Goal: Task Accomplishment & Management: Use online tool/utility

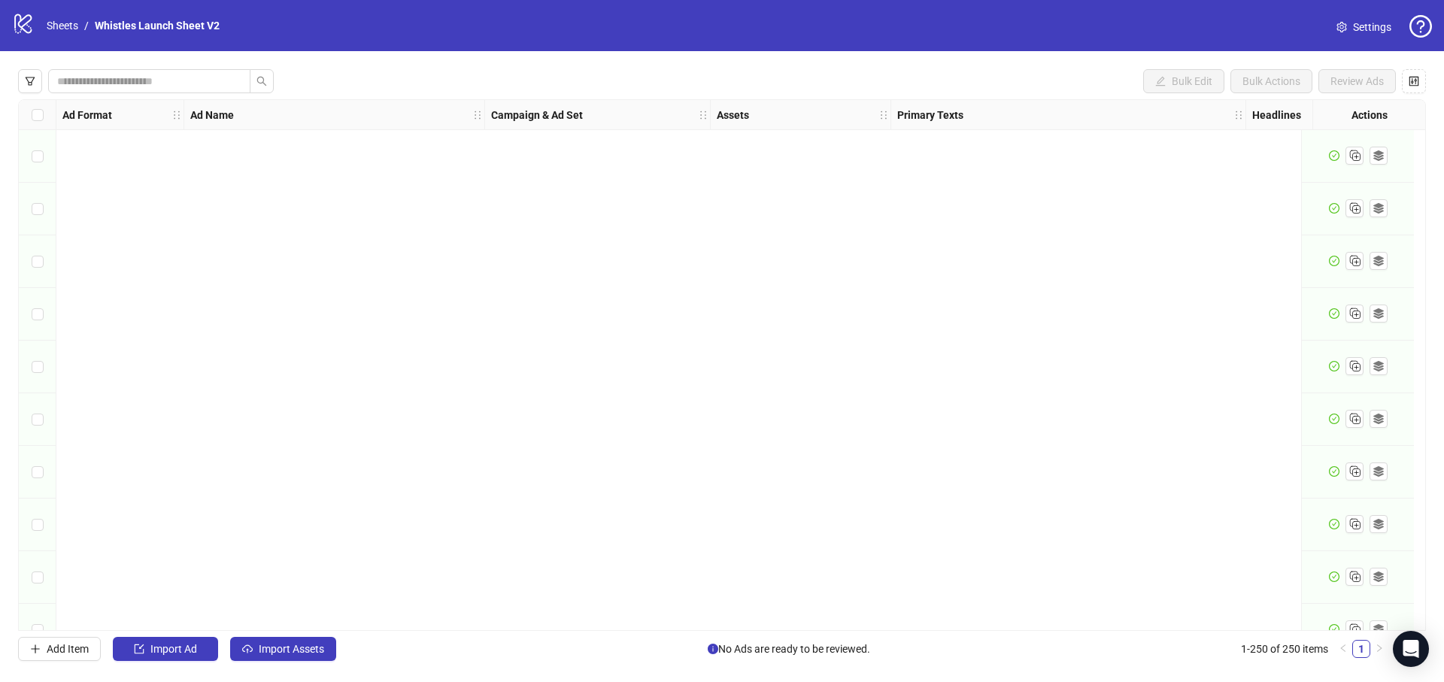
scroll to position [12667, 0]
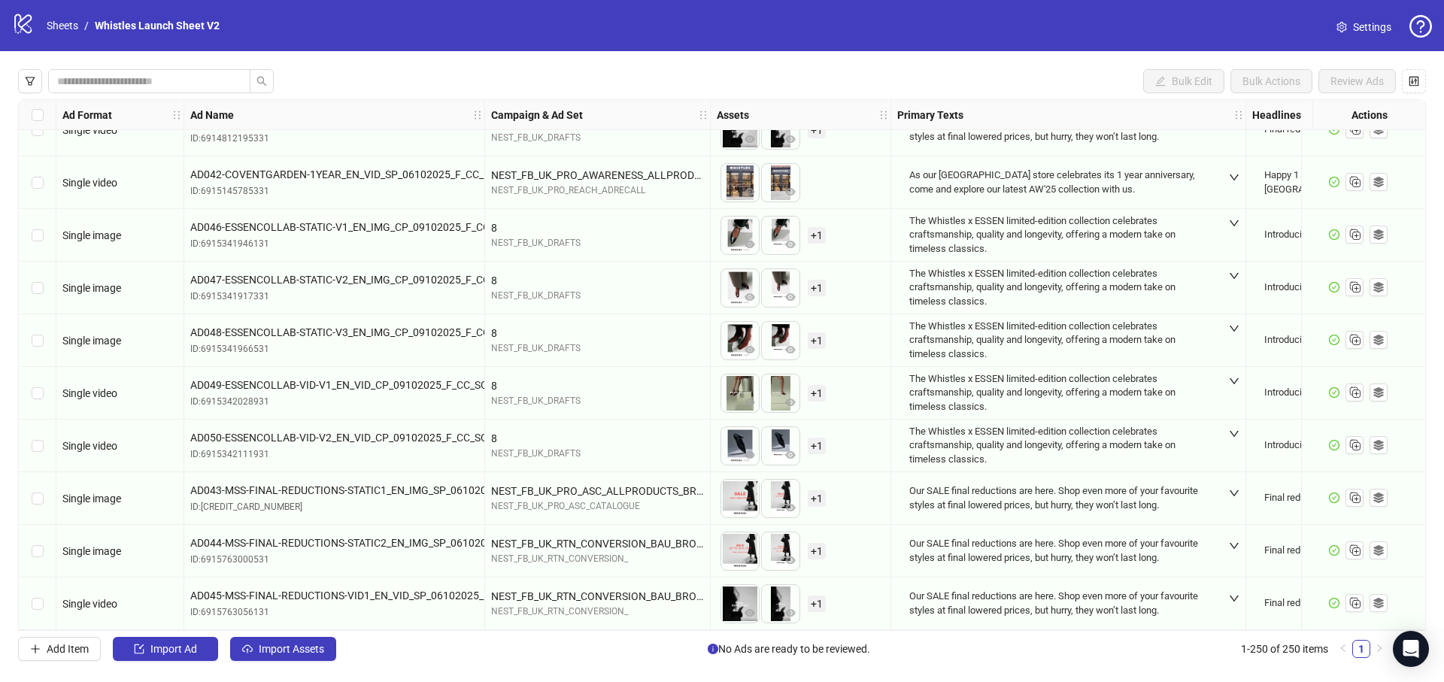
click at [46, 35] on div "logo/logo-mobile Sheets / Whistles Launch Sheet V2" at bounding box center [119, 25] width 214 height 27
click at [50, 30] on link "Sheets" at bounding box center [63, 25] width 38 height 17
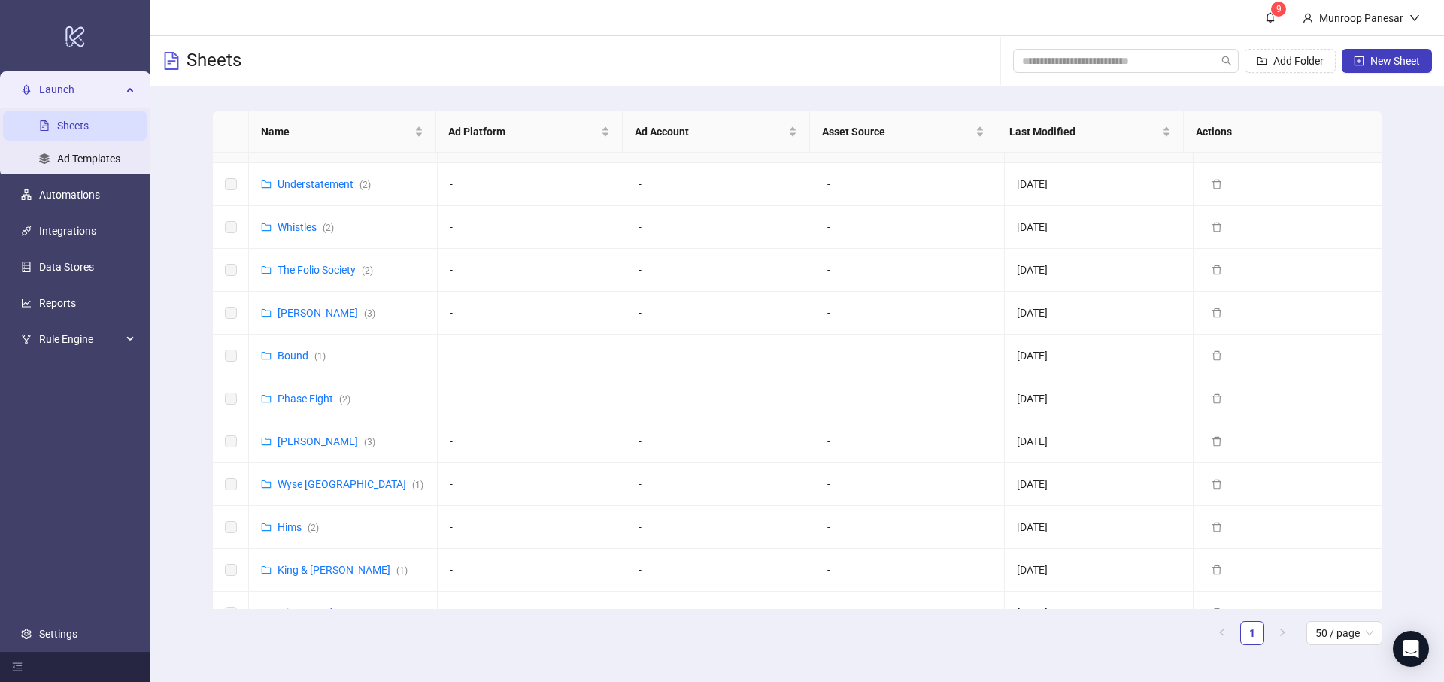
scroll to position [634, 0]
click at [323, 389] on div "Phase Eight ( 2 )" at bounding box center [314, 397] width 73 height 17
click at [323, 394] on link "Phase Eight ( 2 )" at bounding box center [314, 397] width 73 height 12
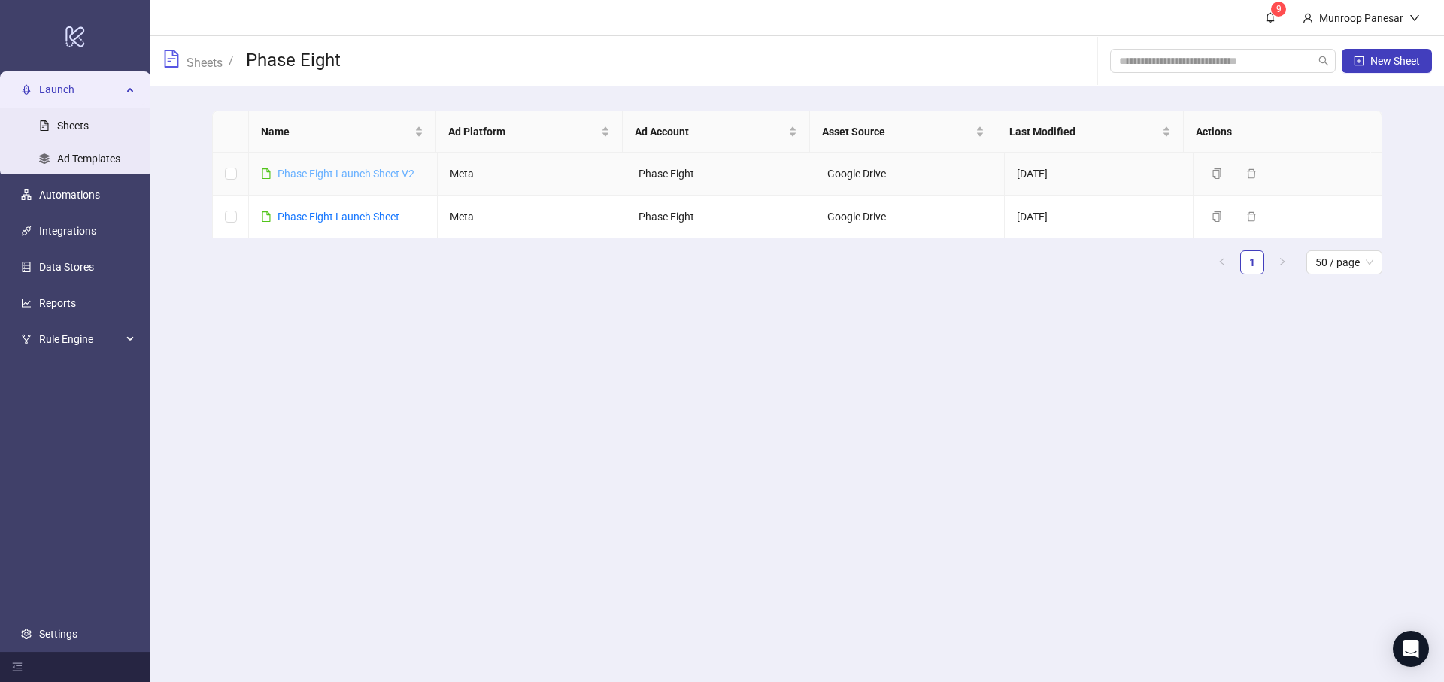
click at [405, 173] on link "Phase Eight Launch Sheet V2" at bounding box center [346, 174] width 137 height 12
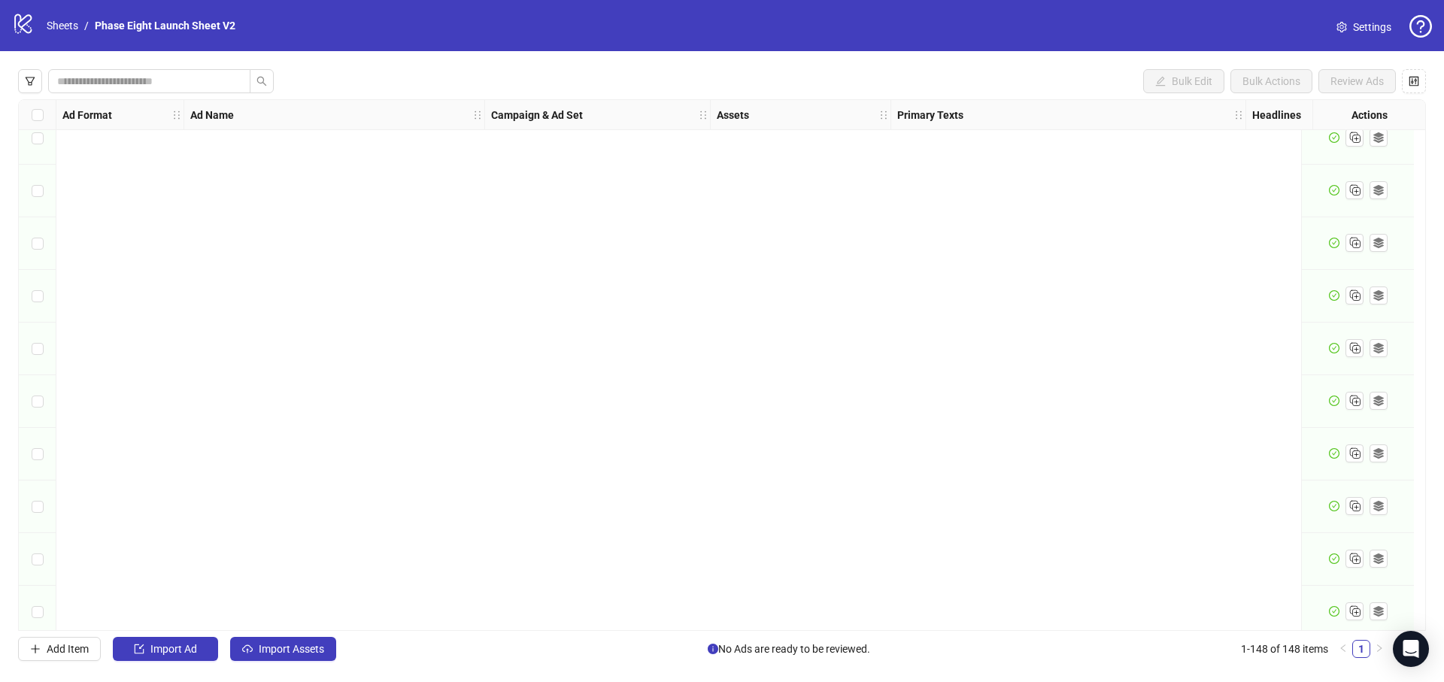
scroll to position [7297, 0]
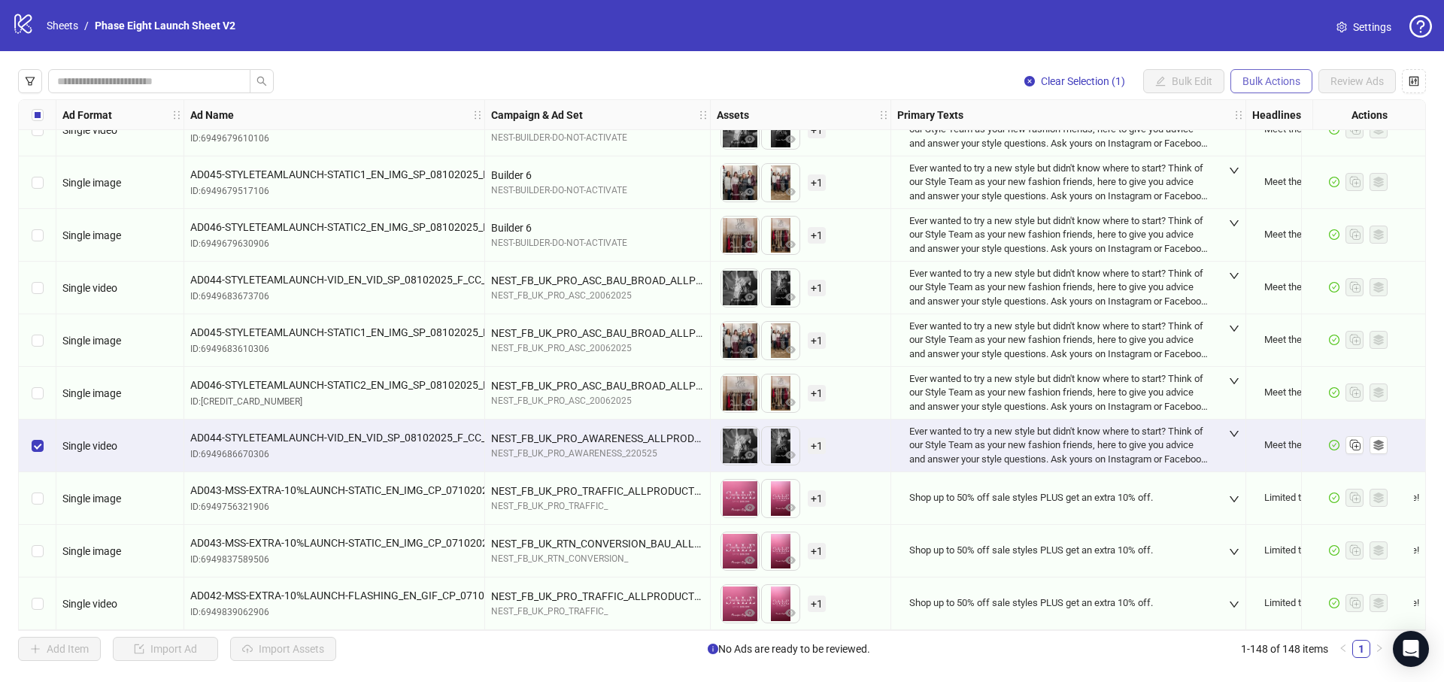
click at [1274, 82] on span "Bulk Actions" at bounding box center [1271, 81] width 58 height 12
click at [1279, 144] on li "Duplicate" at bounding box center [1292, 135] width 121 height 24
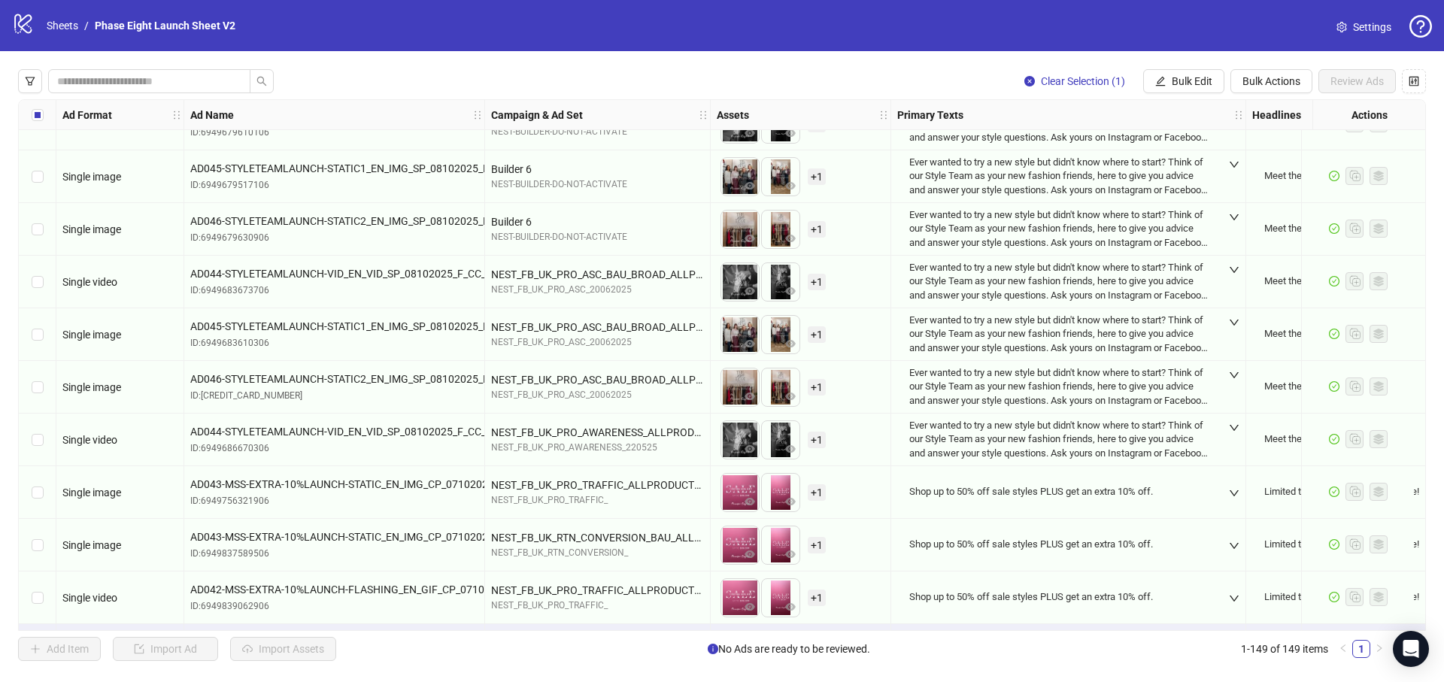
scroll to position [7350, 0]
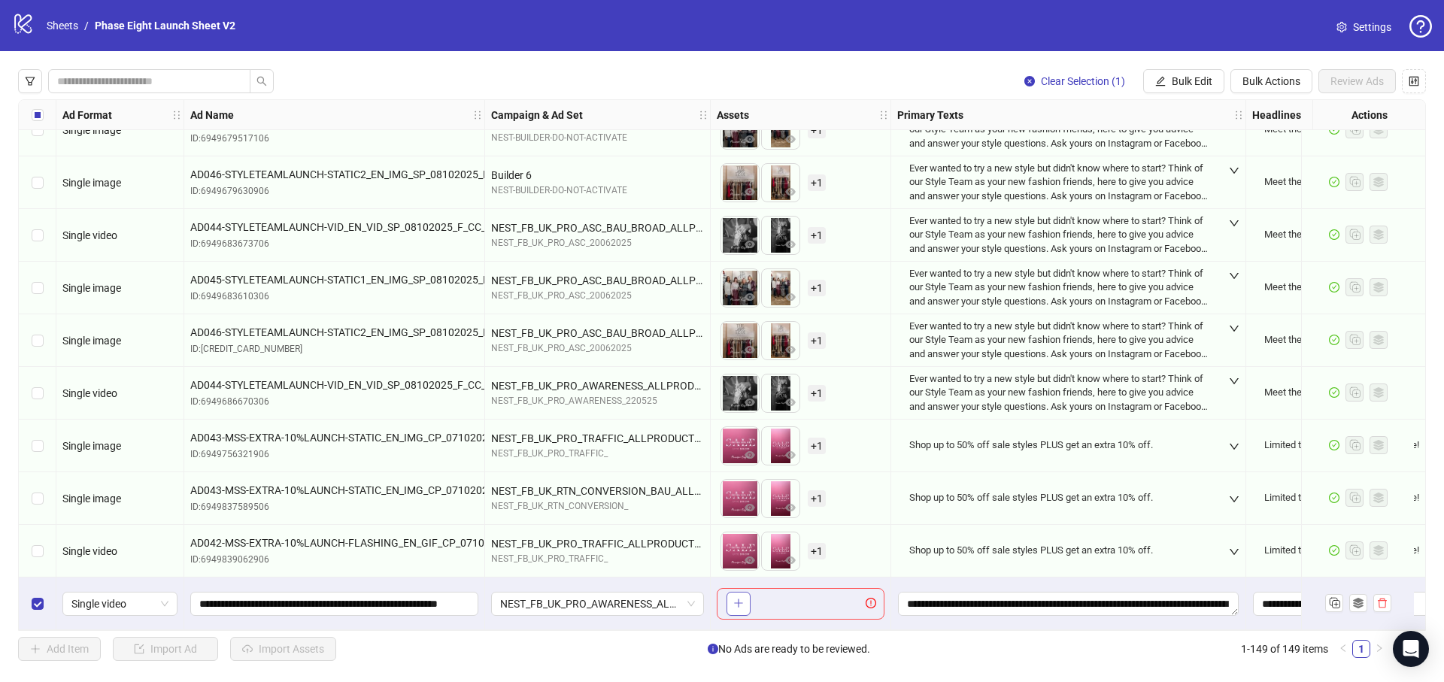
click at [732, 593] on button "button" at bounding box center [738, 604] width 24 height 24
click at [817, 598] on span "+ 1" at bounding box center [817, 604] width 18 height 17
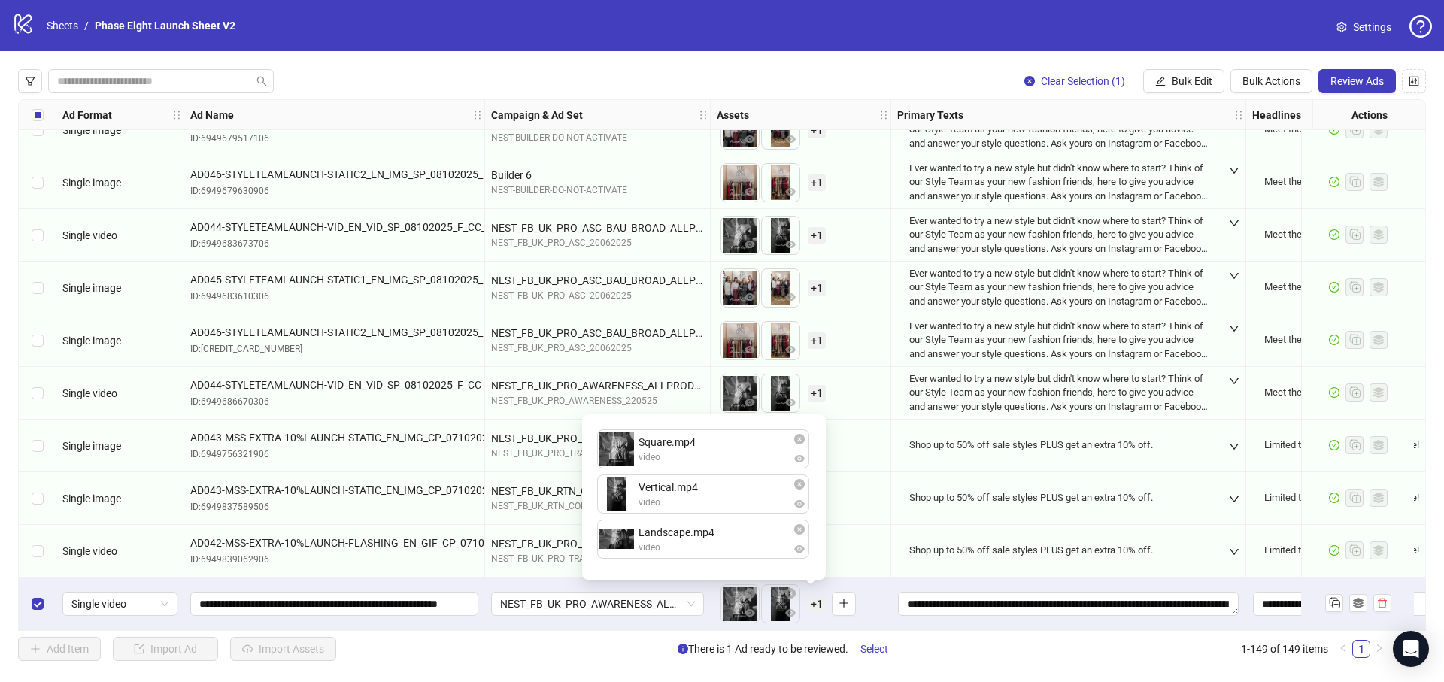
click at [865, 584] on div "To pick up a draggable item, press the space bar. While dragging, use the arrow…" at bounding box center [801, 604] width 168 height 47
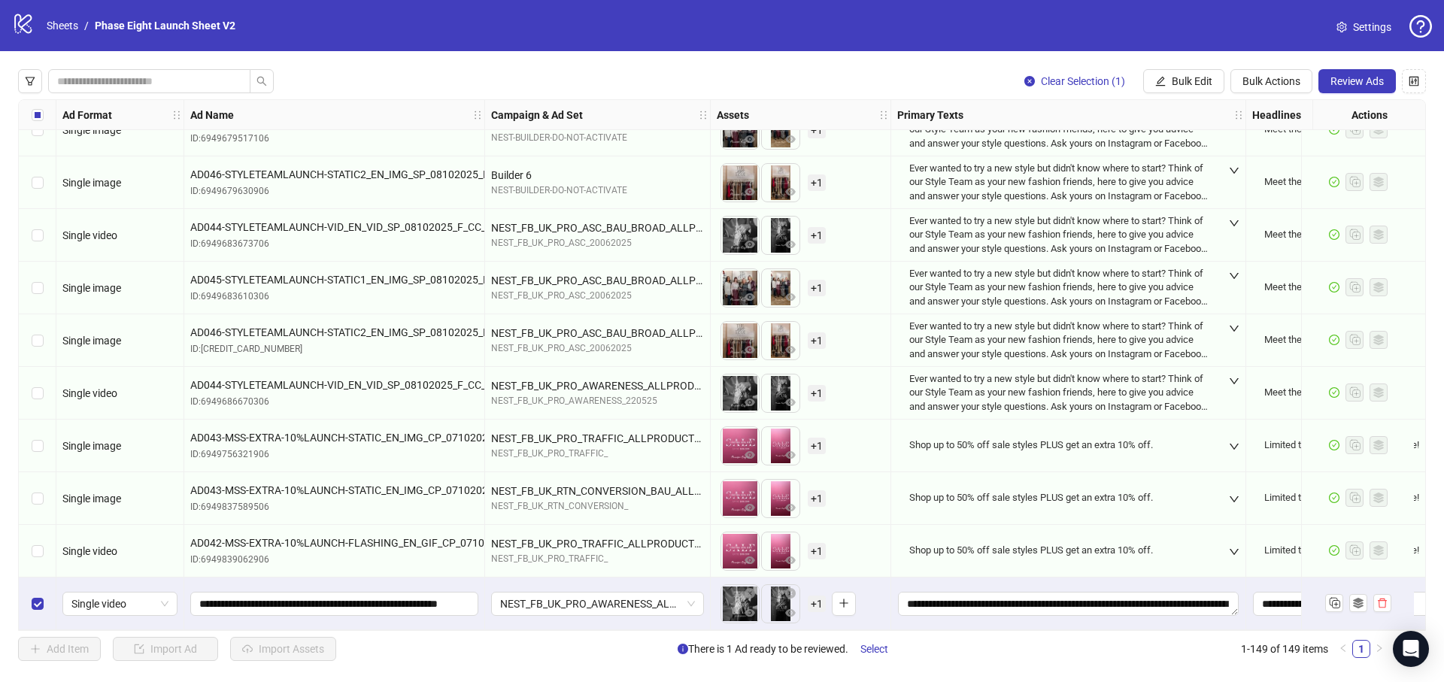
click at [848, 629] on div "Ad Format Ad Name Campaign & Ad Set Assets Primary Texts Headlines Descriptions…" at bounding box center [722, 365] width 1408 height 532
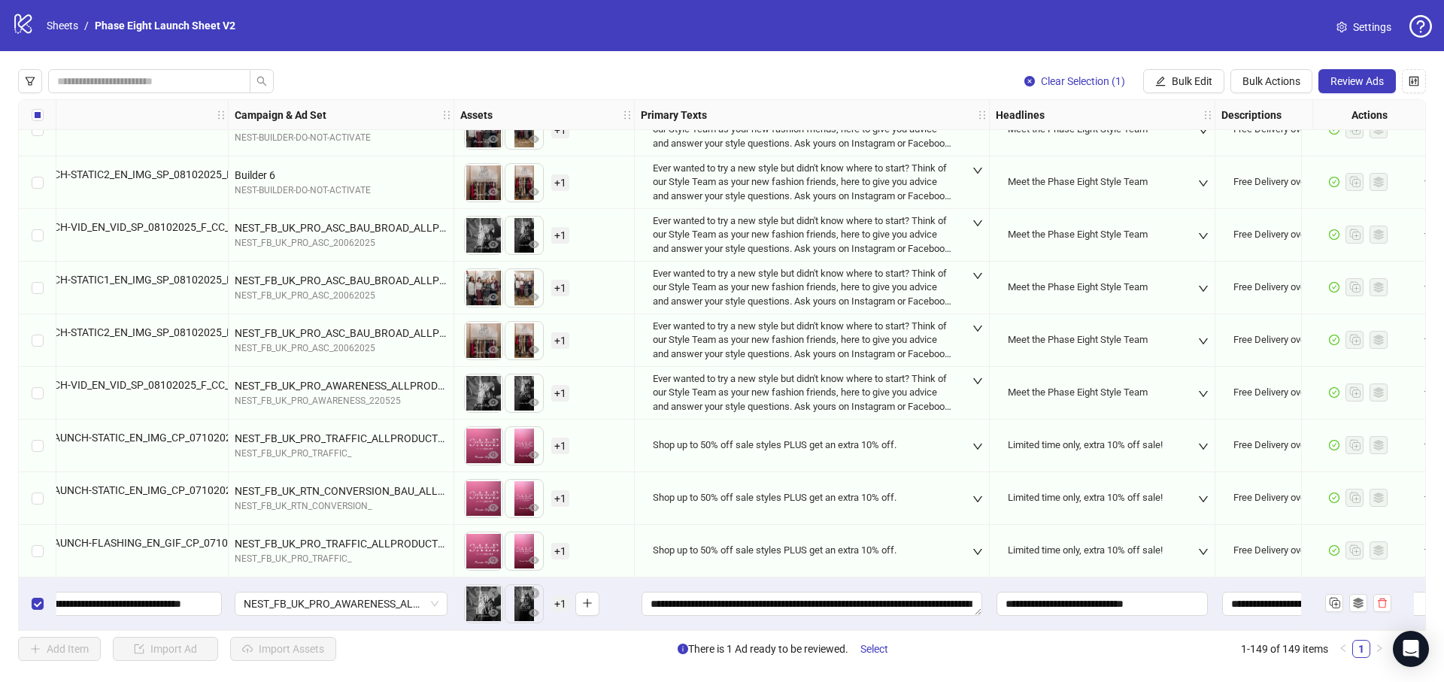
scroll to position [7350, 554]
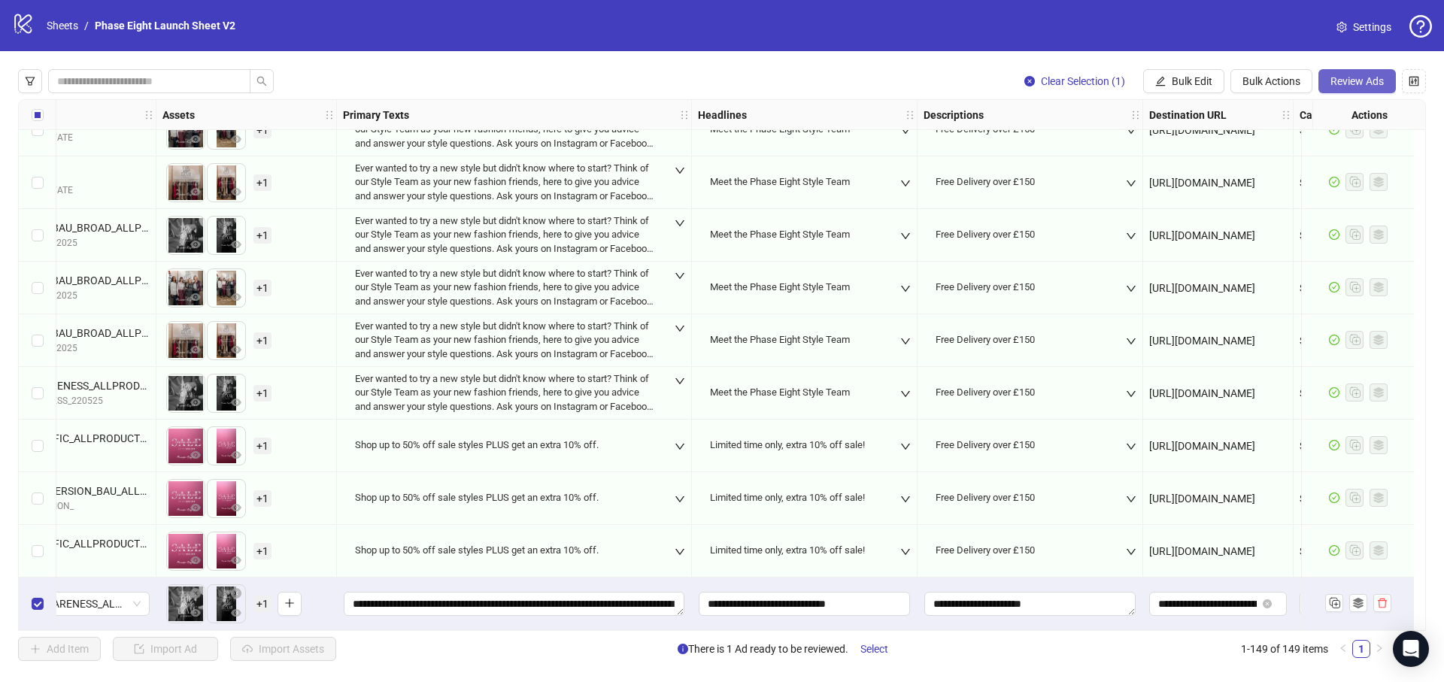
click at [1347, 71] on button "Review Ads" at bounding box center [1356, 81] width 77 height 24
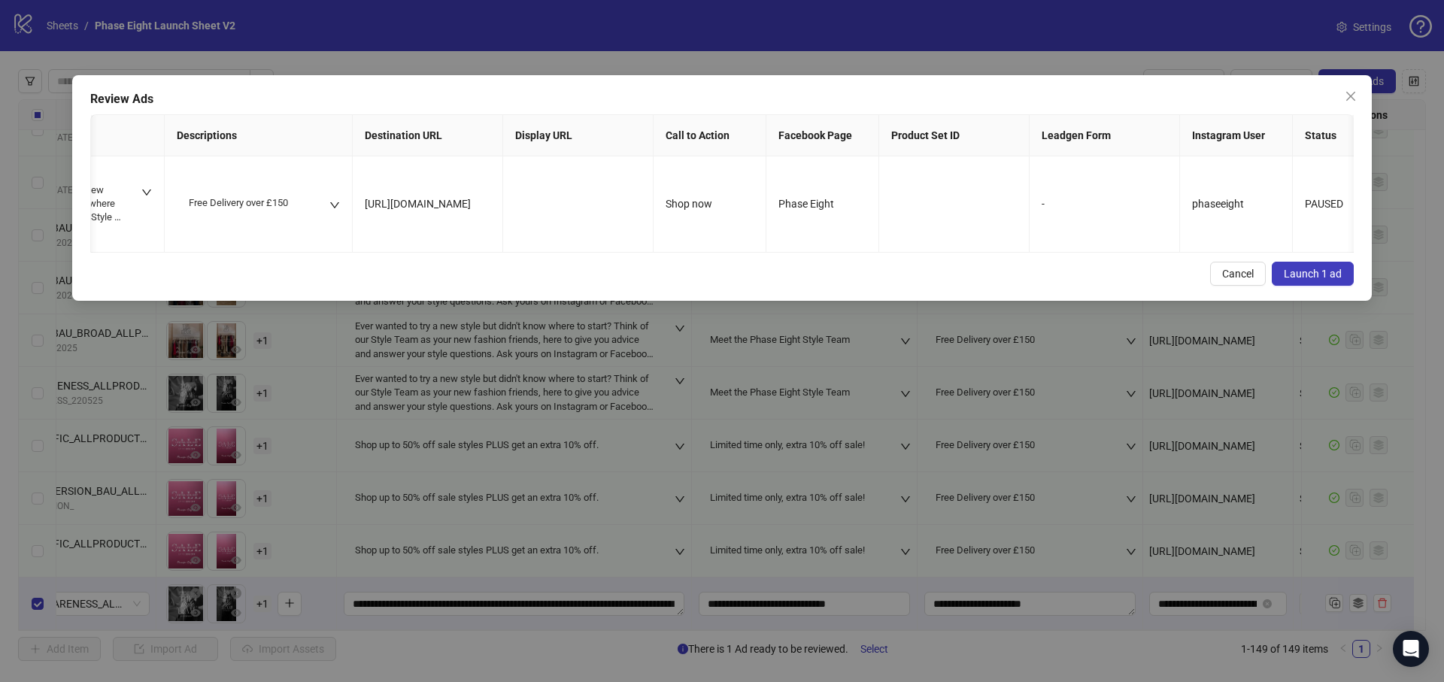
scroll to position [0, 0]
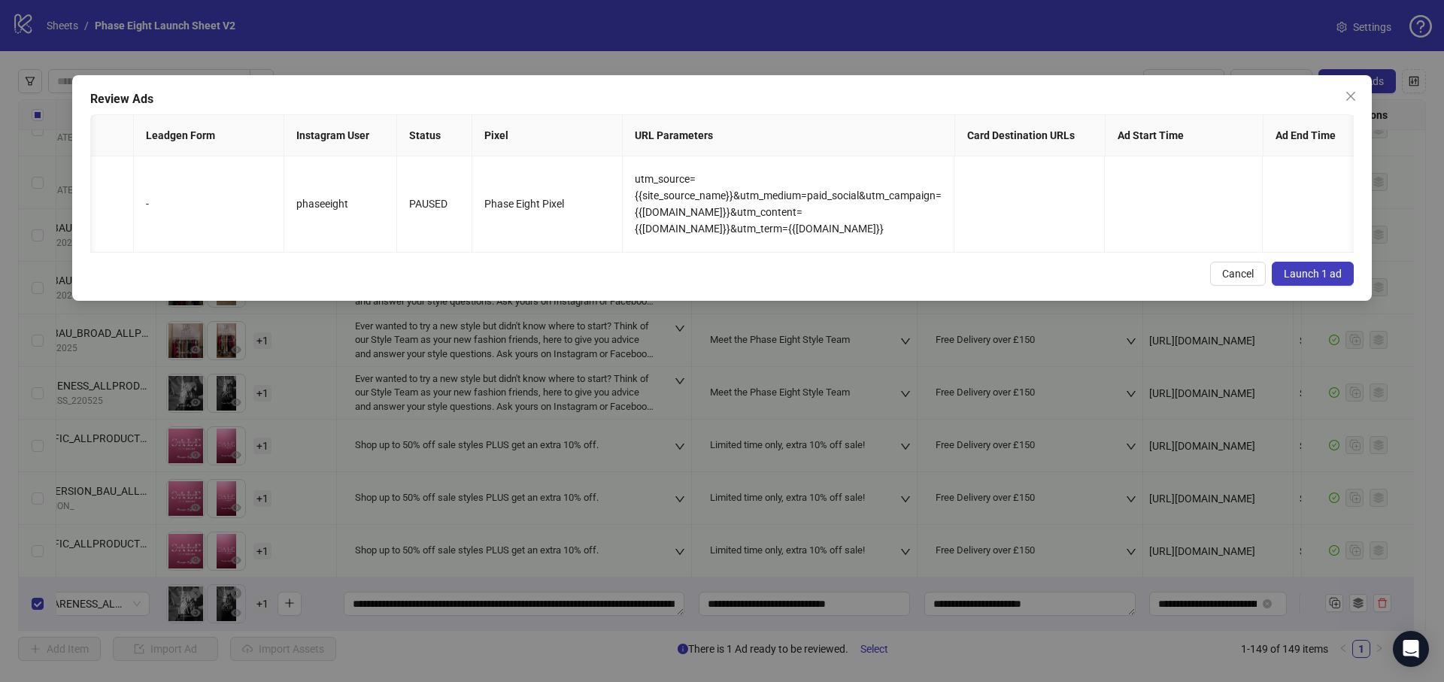
click at [1336, 280] on span "Launch 1 ad" at bounding box center [1313, 274] width 58 height 12
